Goal: Information Seeking & Learning: Stay updated

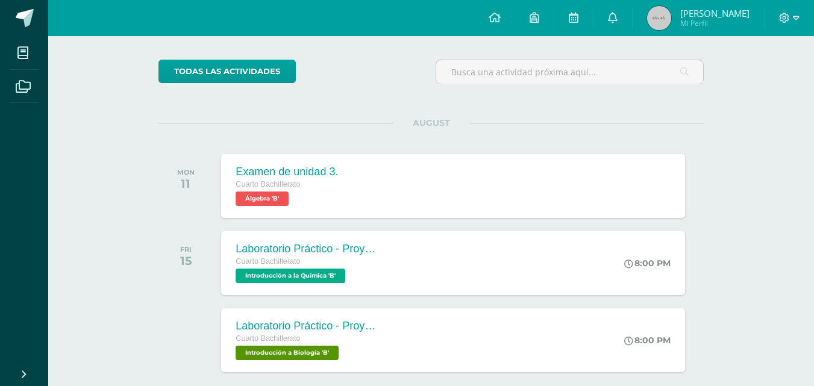
scroll to position [139, 0]
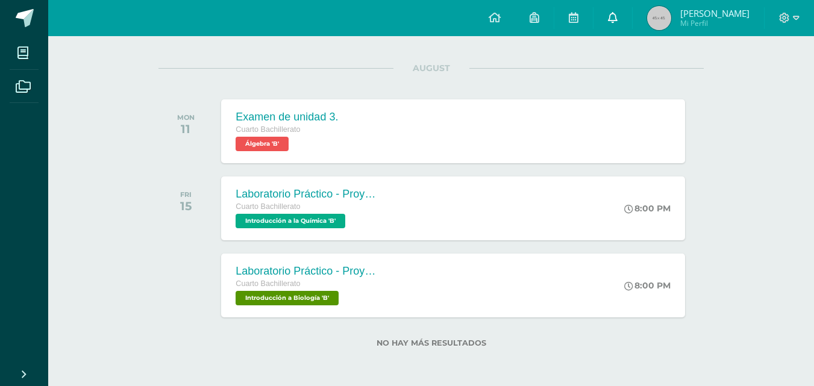
click at [632, 25] on link at bounding box center [613, 18] width 39 height 36
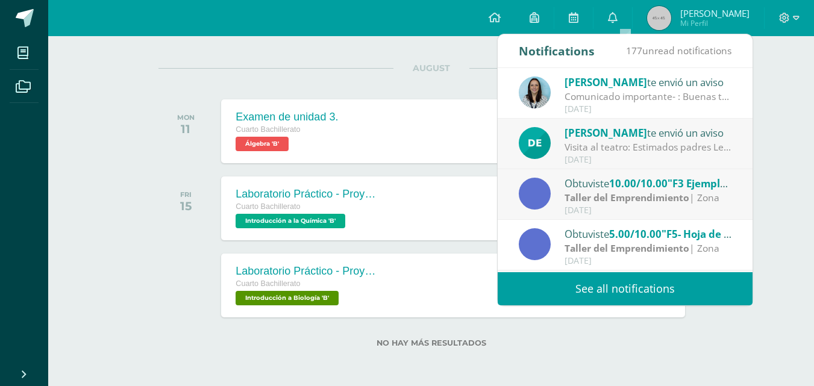
click at [565, 297] on link "See all notifications" at bounding box center [625, 288] width 255 height 33
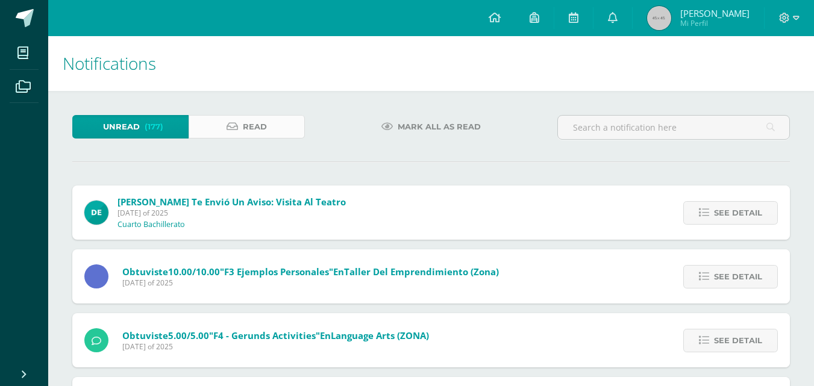
click at [258, 125] on span "Read" at bounding box center [255, 127] width 24 height 22
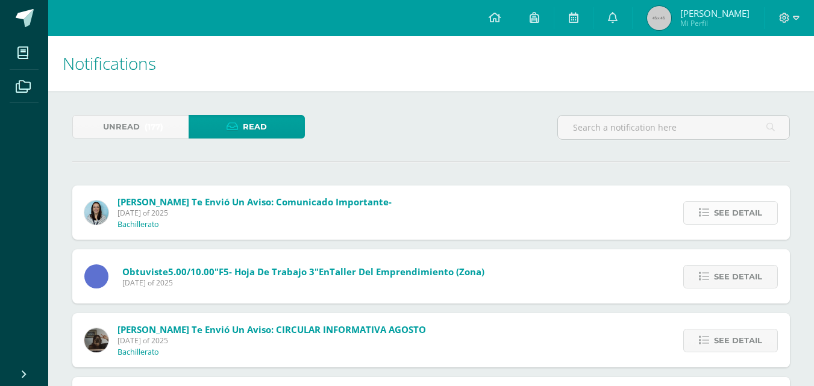
click at [744, 204] on span "See detail" at bounding box center [738, 213] width 48 height 22
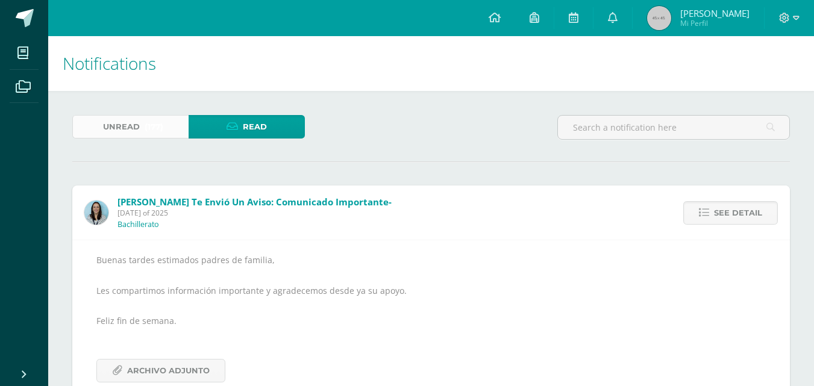
click at [150, 119] on span "(177)" at bounding box center [154, 127] width 19 height 22
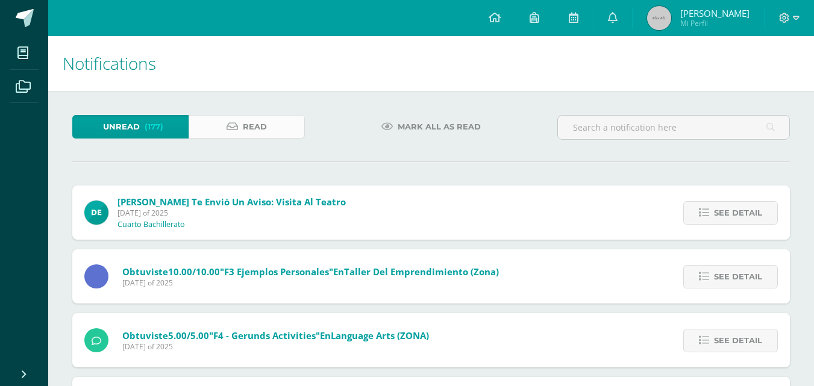
click at [245, 128] on span "Read" at bounding box center [255, 127] width 24 height 22
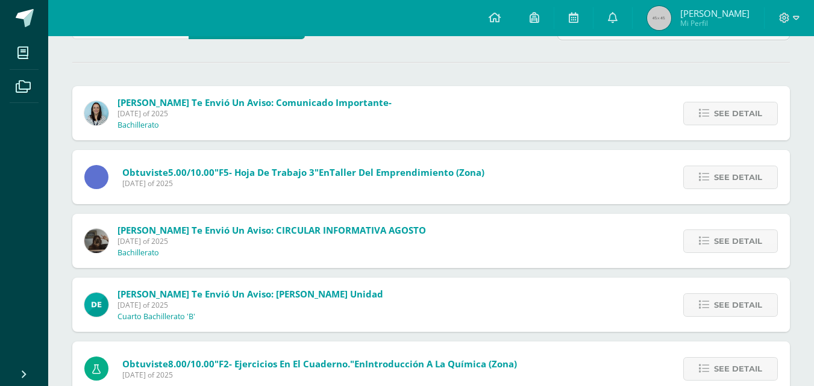
scroll to position [121, 0]
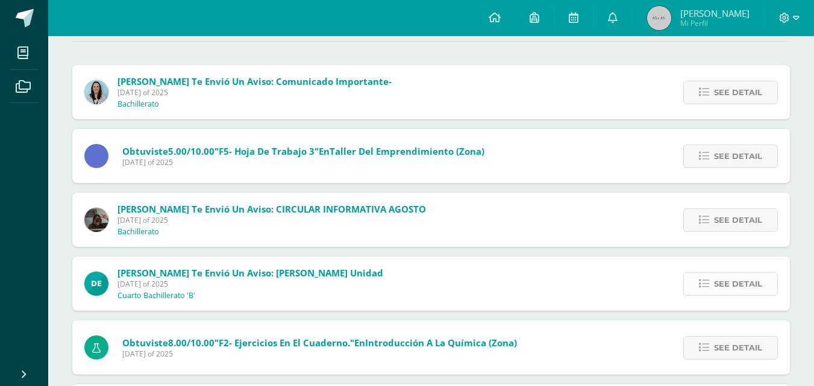
click at [757, 281] on span "See detail" at bounding box center [738, 284] width 48 height 22
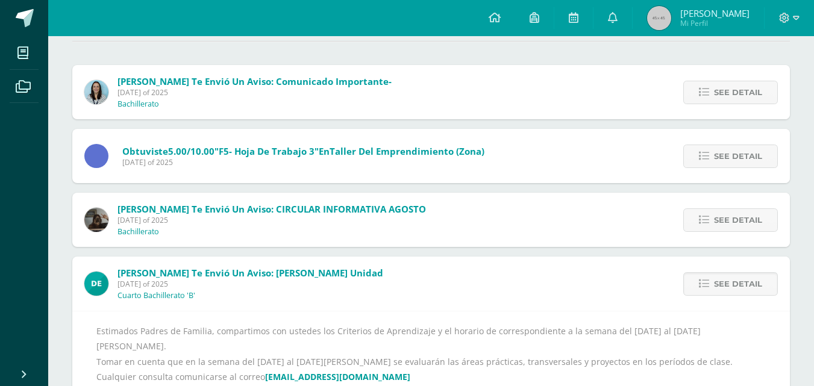
scroll to position [241, 0]
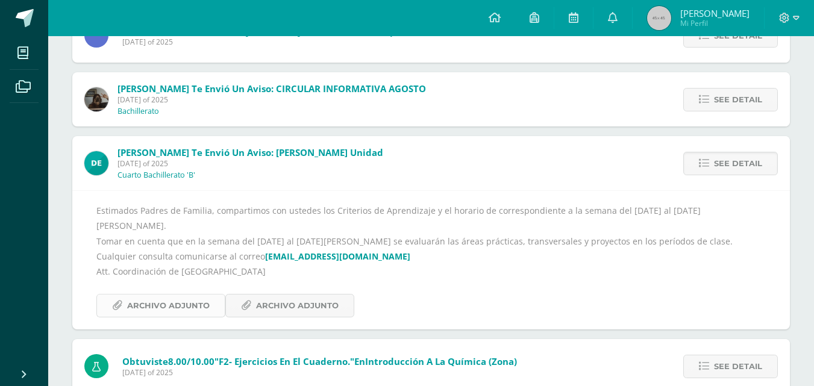
click at [187, 295] on span "Archivo Adjunto" at bounding box center [168, 306] width 83 height 22
